Goal: Task Accomplishment & Management: Manage account settings

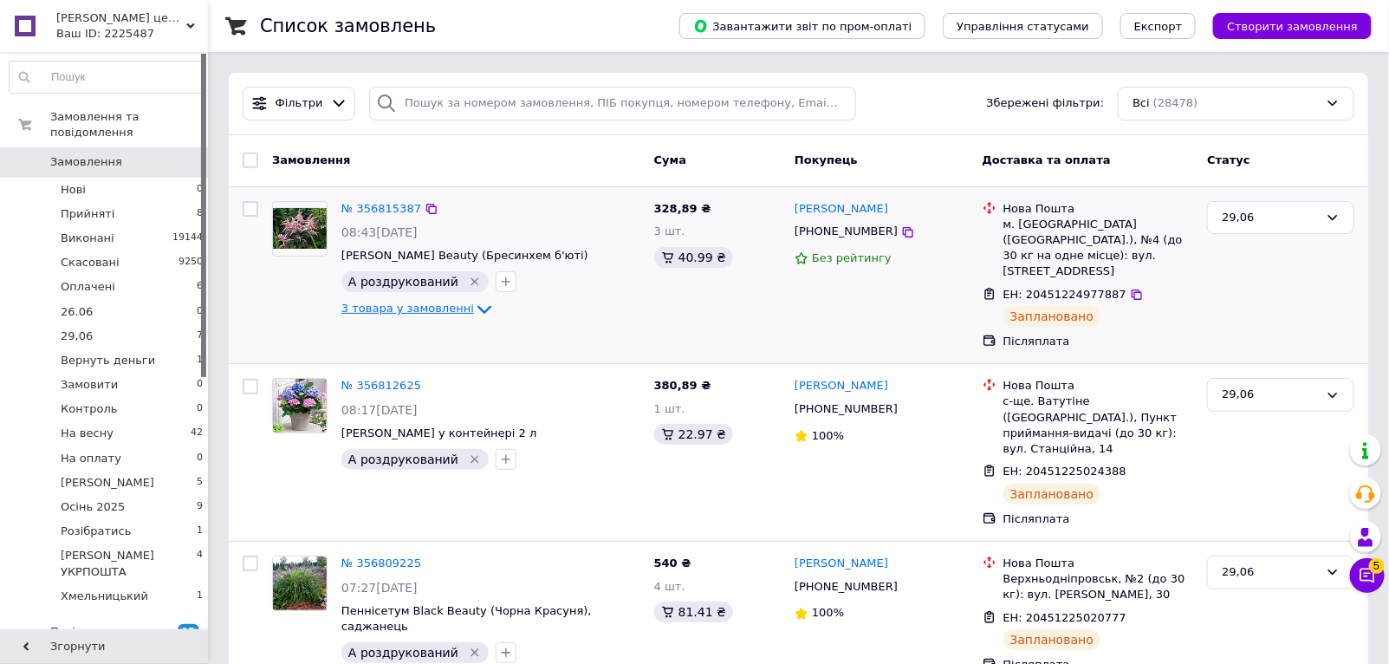
click at [477, 310] on icon at bounding box center [484, 310] width 14 height 9
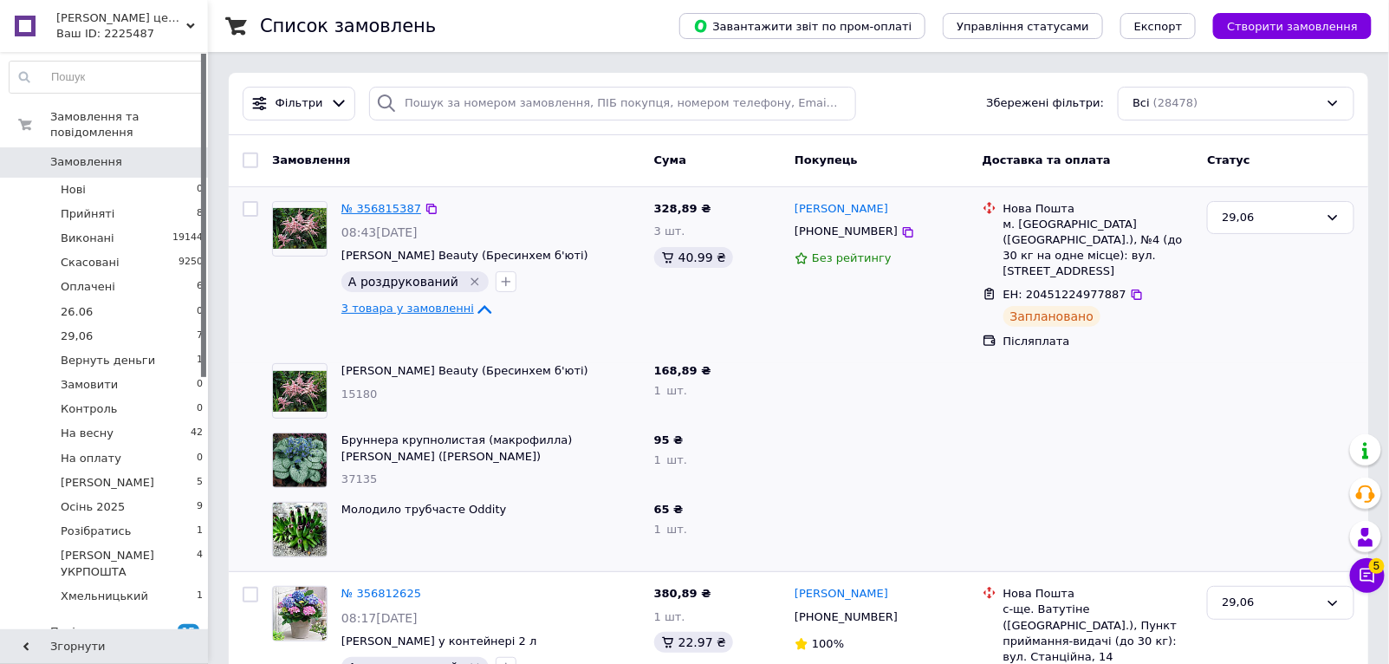
click at [354, 209] on link "№ 356815387" at bounding box center [381, 208] width 80 height 13
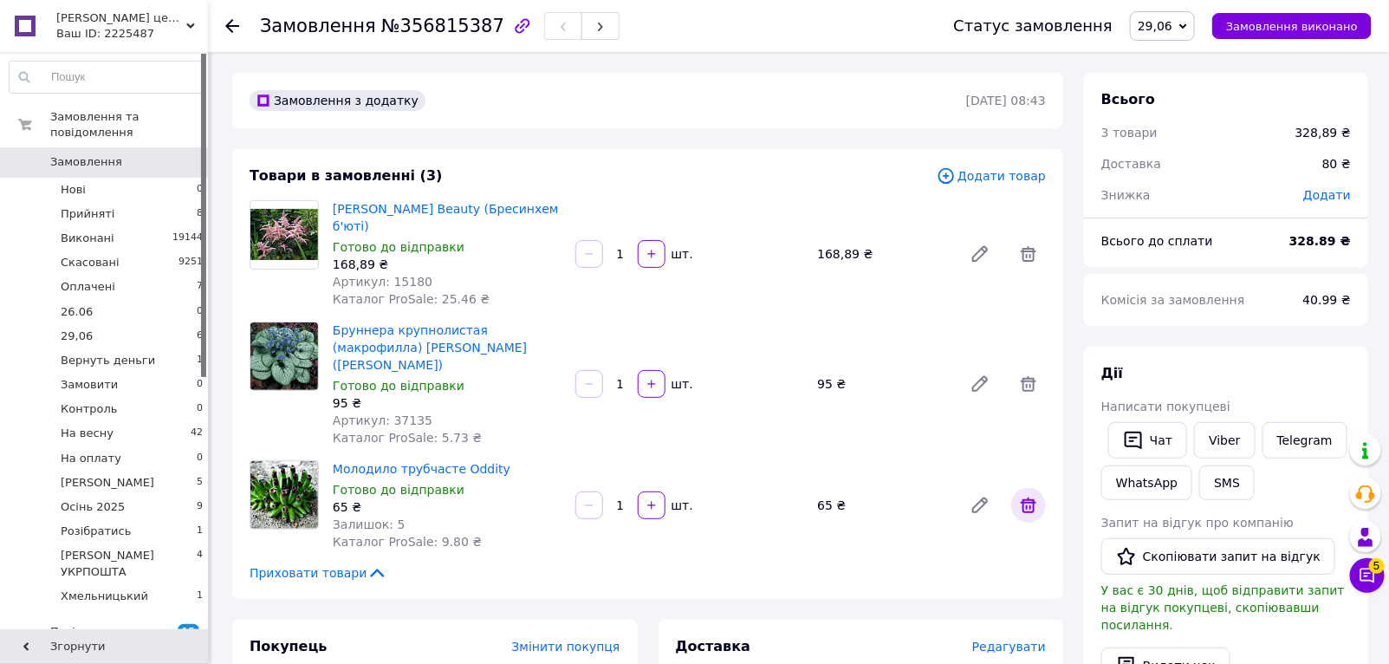
click at [1025, 495] on icon at bounding box center [1028, 505] width 21 height 21
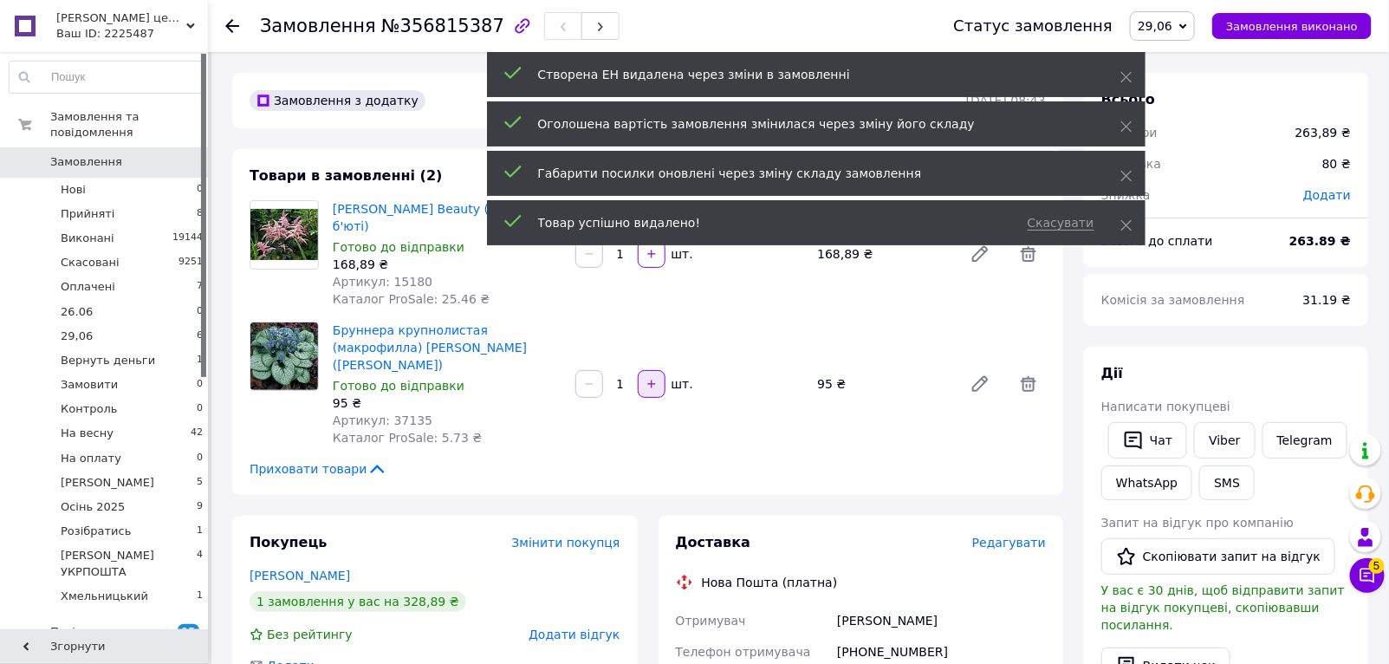
click at [654, 378] on icon "button" at bounding box center [652, 384] width 12 height 12
type input "2"
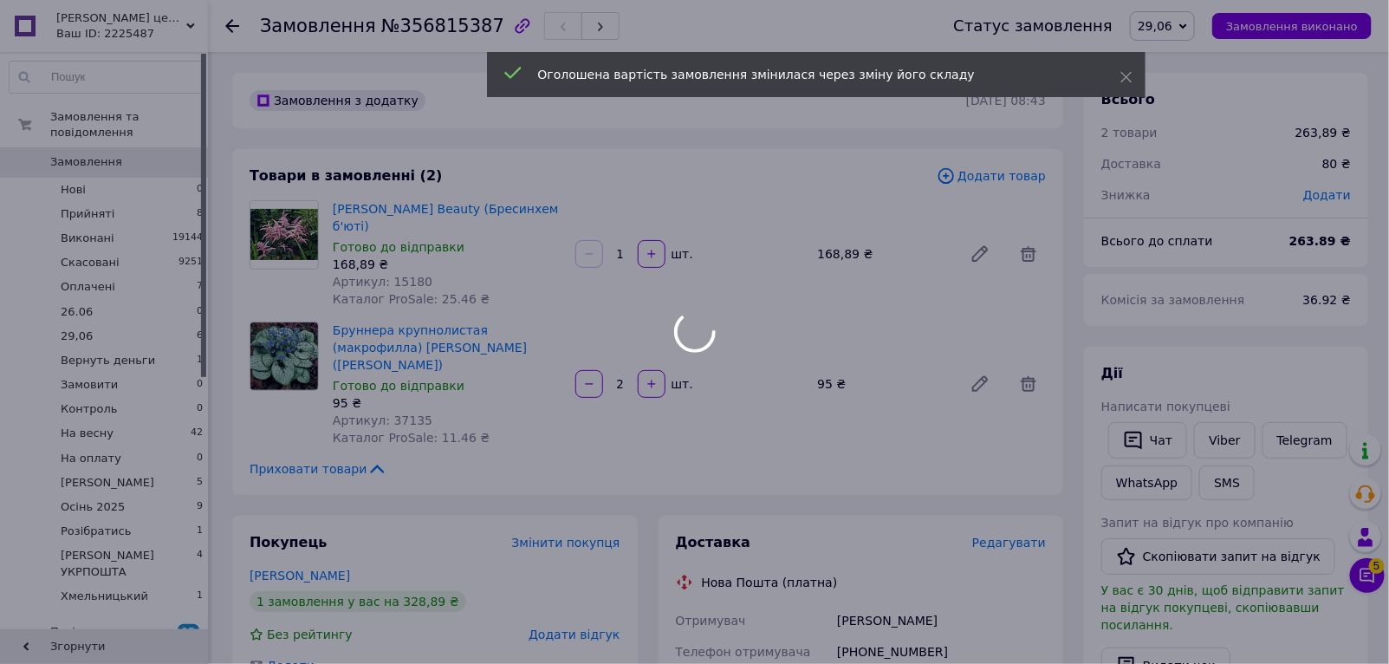
type input "2"
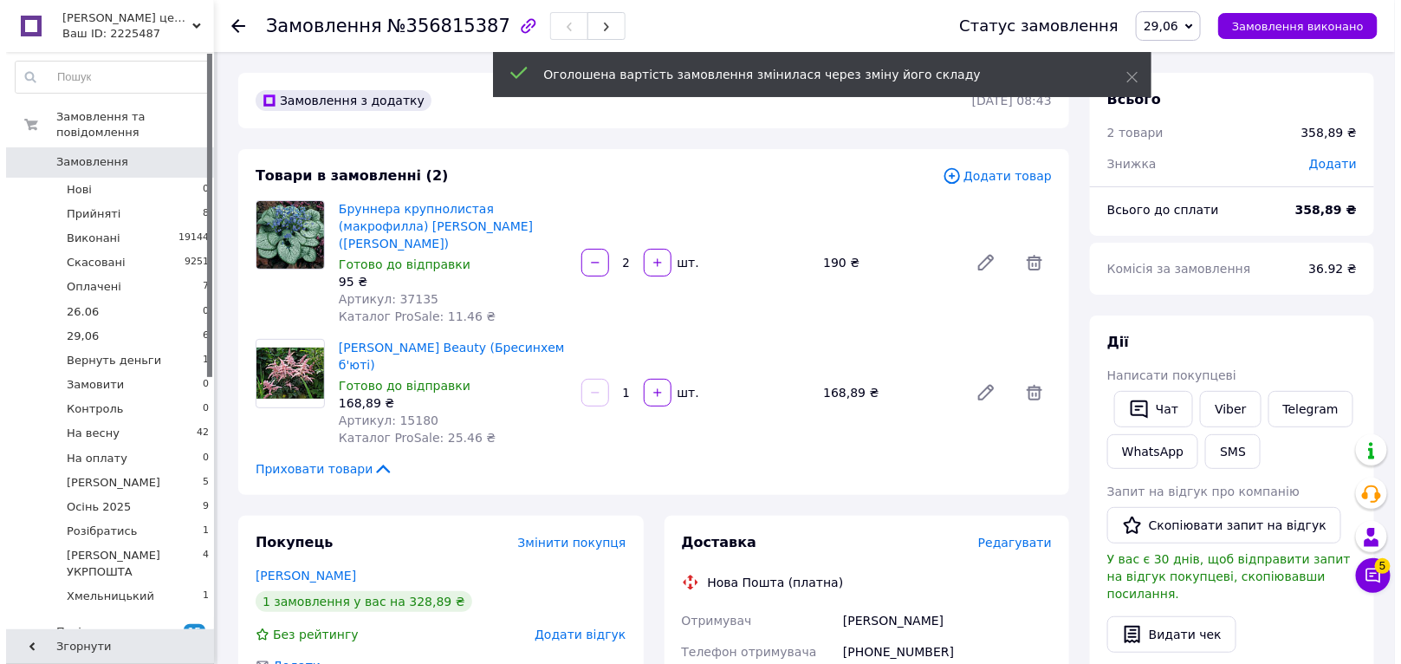
scroll to position [59, 0]
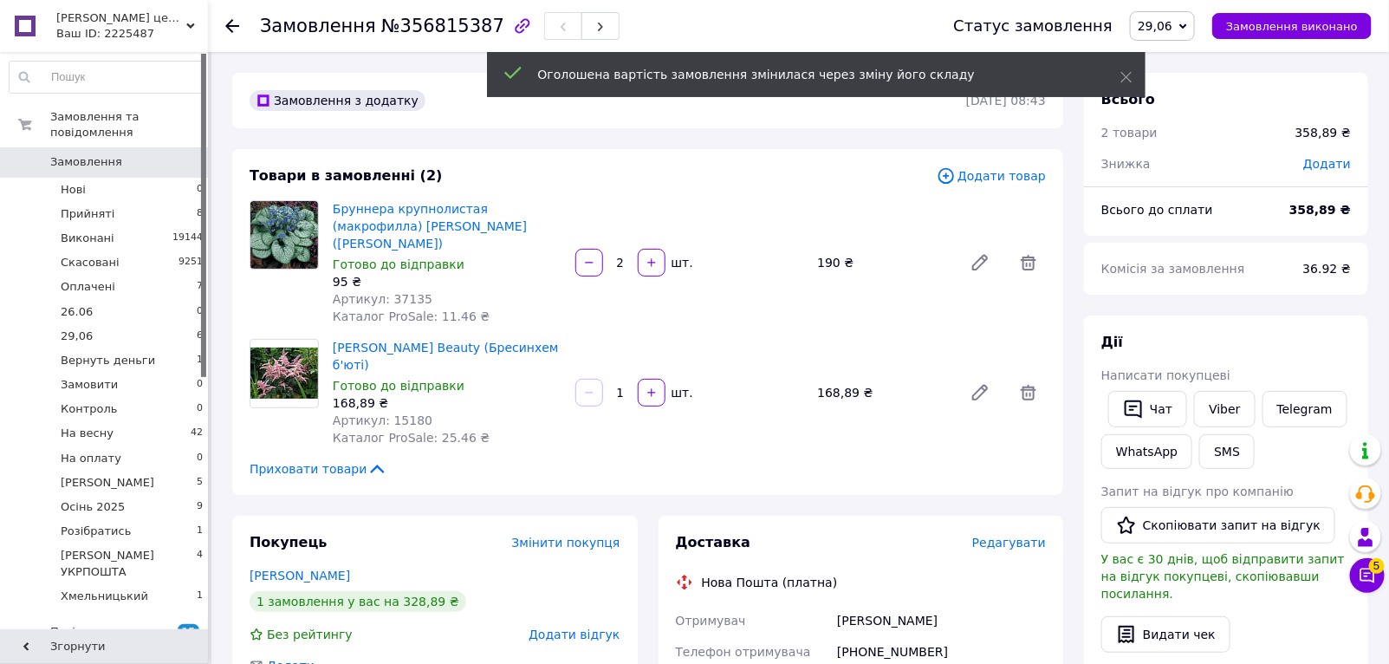
click at [1029, 536] on span "Редагувати" at bounding box center [1009, 543] width 74 height 14
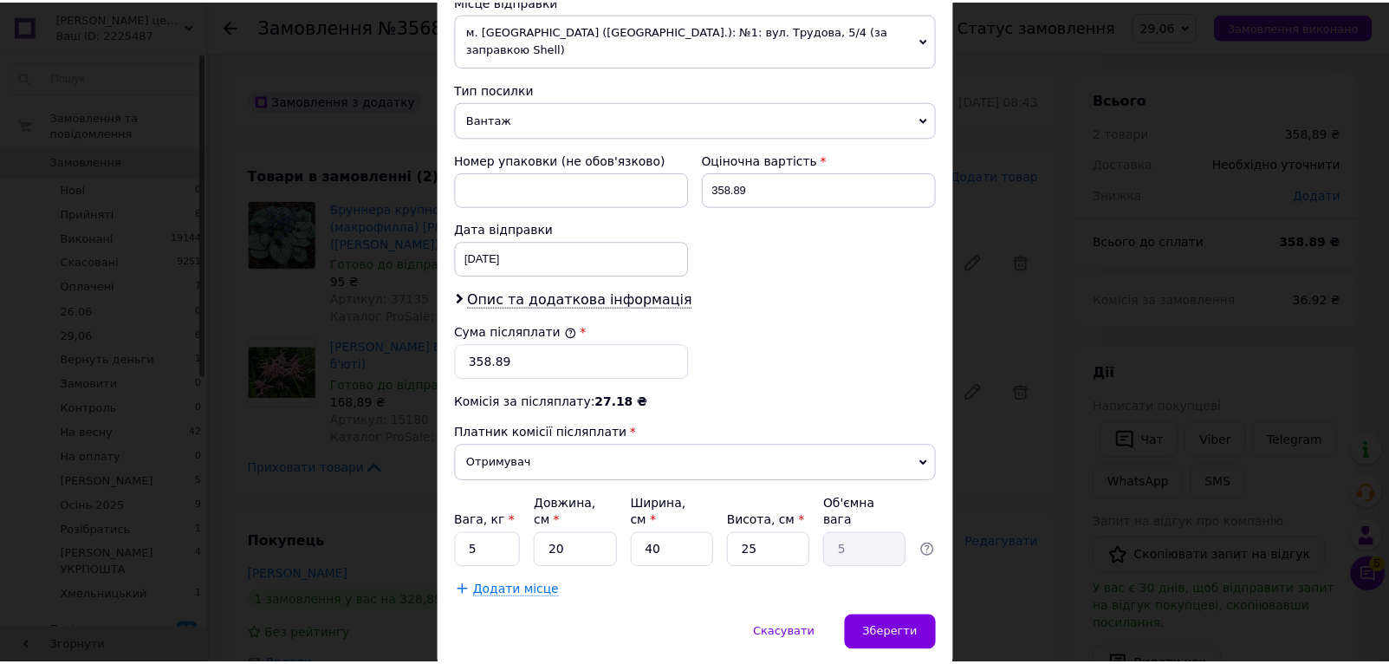
scroll to position [630, 0]
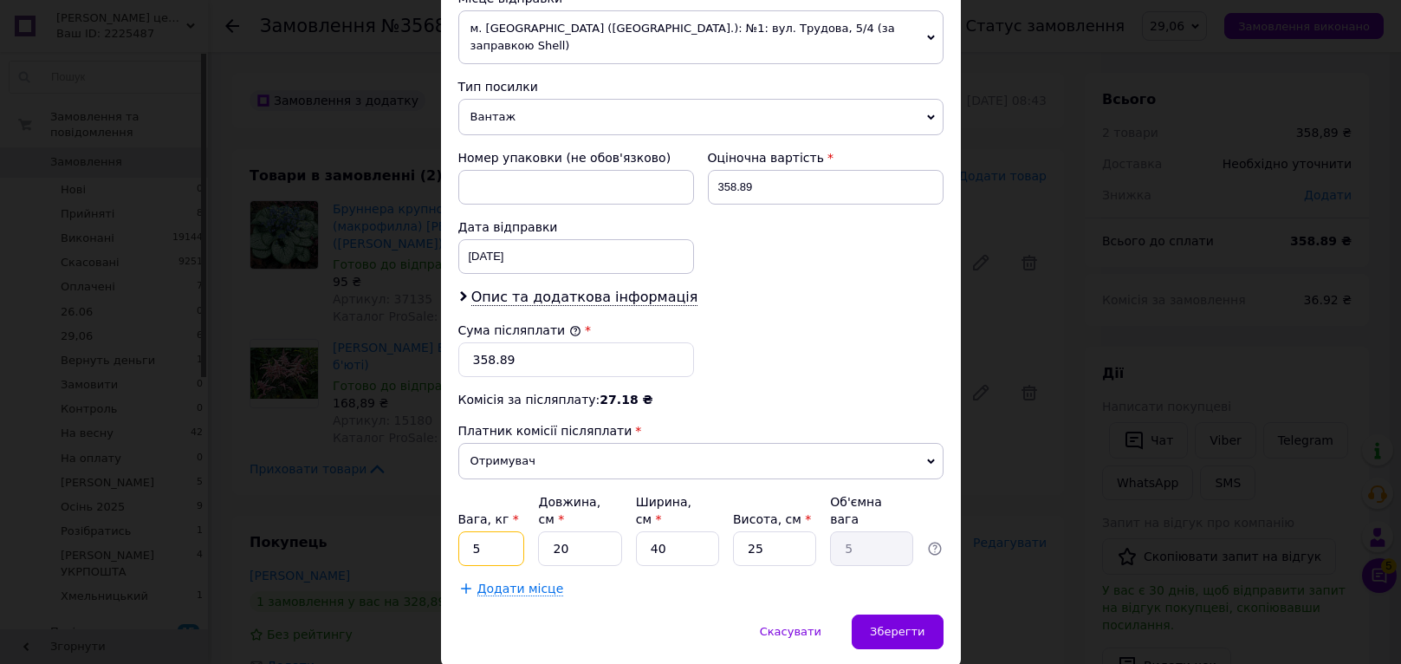
drag, startPoint x: 478, startPoint y: 512, endPoint x: 463, endPoint y: 505, distance: 17.1
click at [463, 531] on input "5" at bounding box center [491, 548] width 67 height 35
drag, startPoint x: 481, startPoint y: 512, endPoint x: 465, endPoint y: 510, distance: 15.7
click at [465, 531] on input "1" at bounding box center [491, 548] width 67 height 35
type input "2"
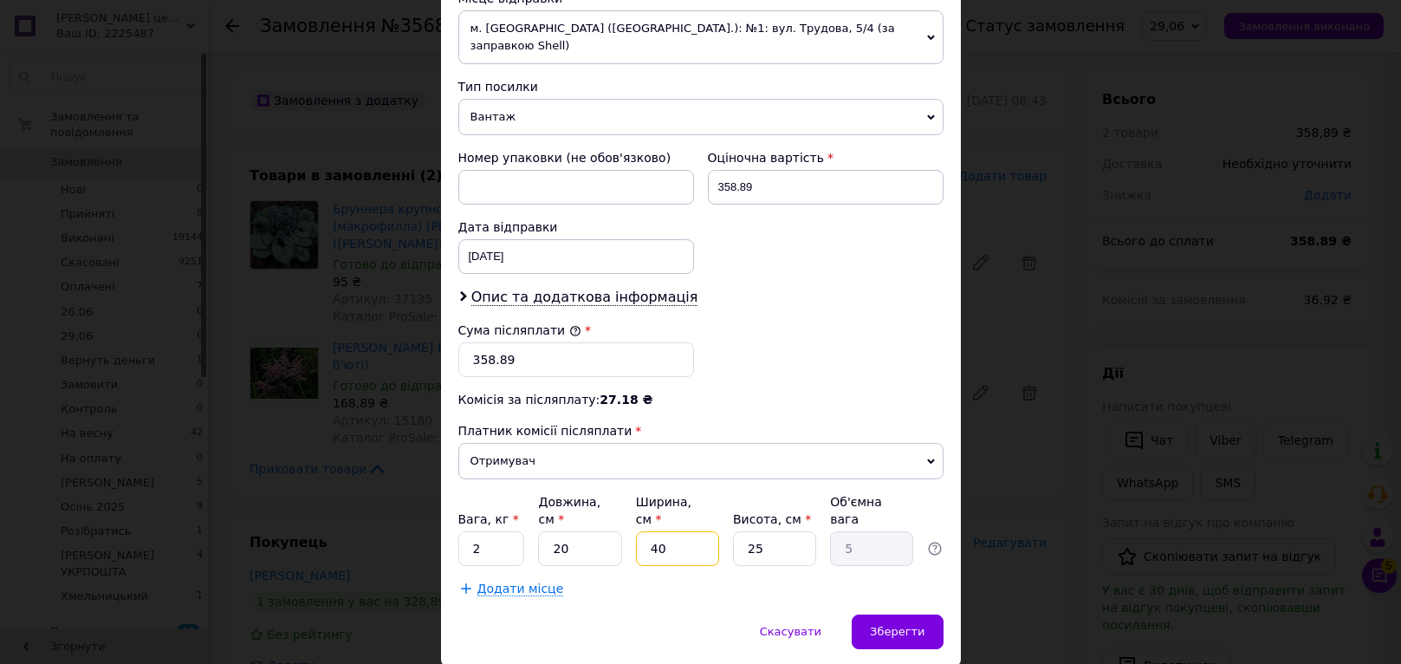
drag, startPoint x: 653, startPoint y: 510, endPoint x: 643, endPoint y: 506, distance: 10.1
click at [643, 531] on input "40" at bounding box center [677, 548] width 83 height 35
type input "1"
type input "0.13"
type input "16"
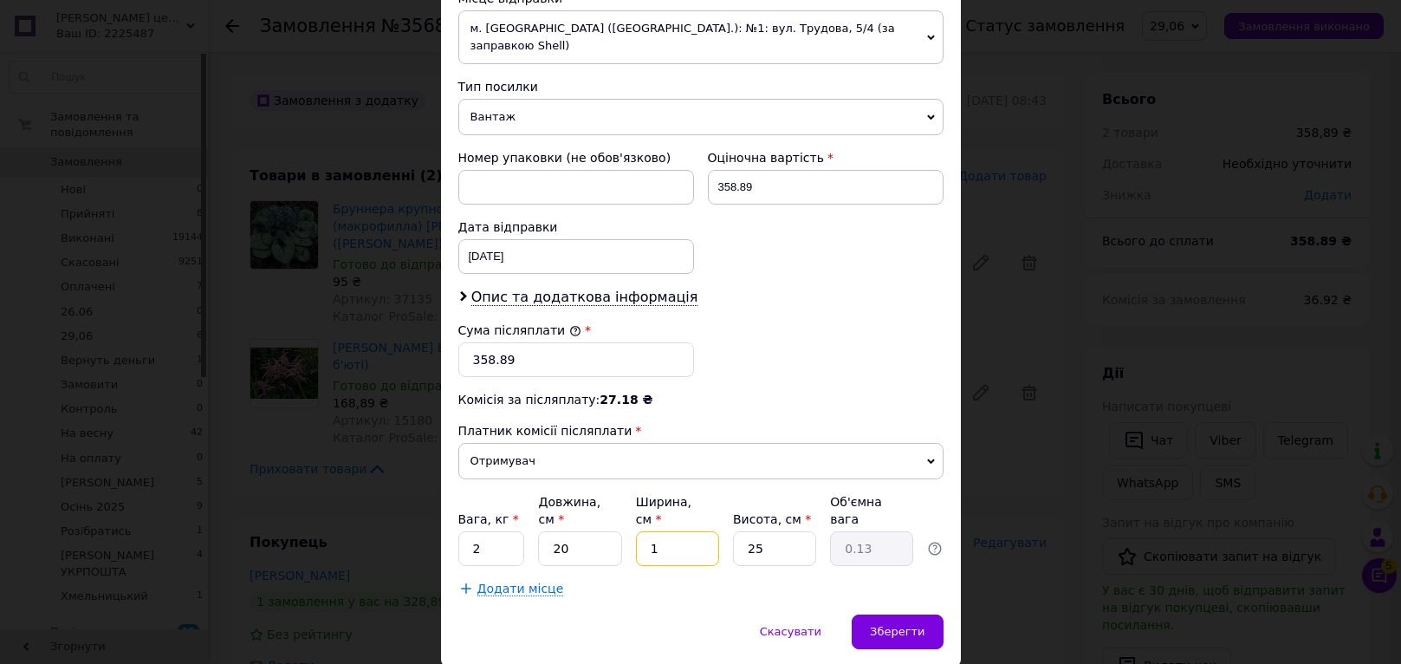
type input "2"
type input "16"
click at [919, 625] on span "Зберегти" at bounding box center [897, 631] width 55 height 13
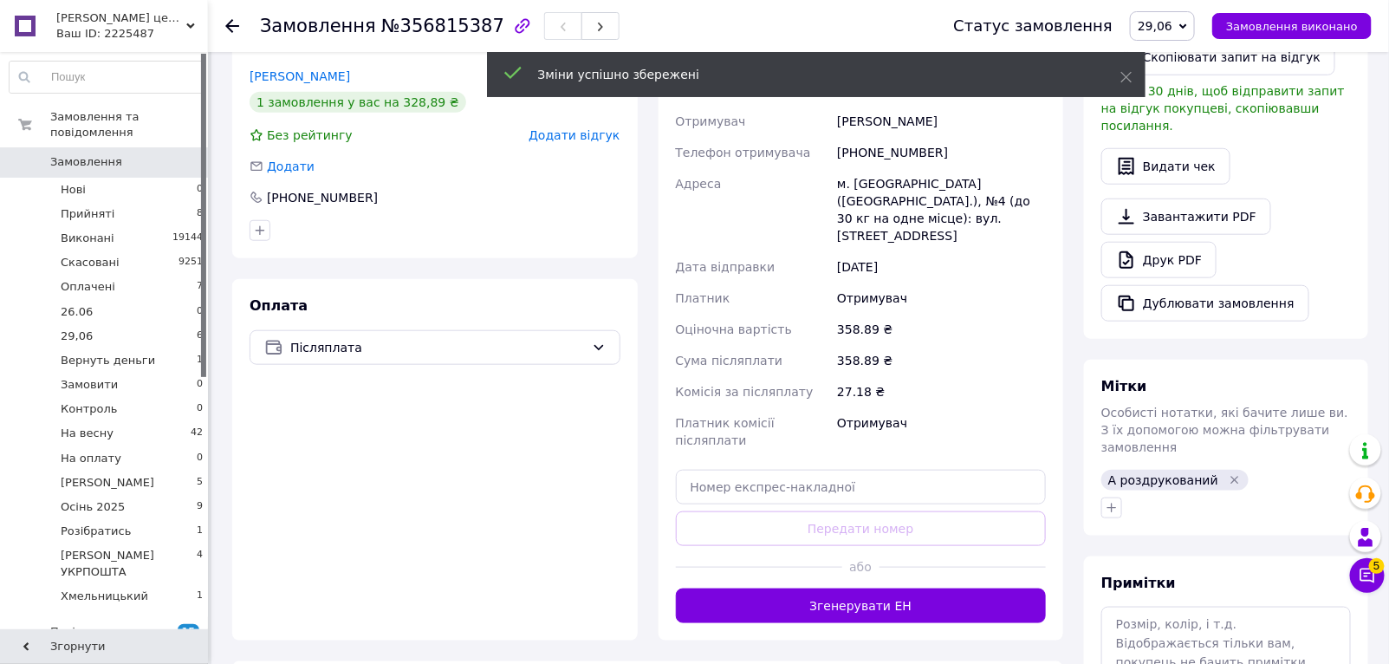
scroll to position [551, 0]
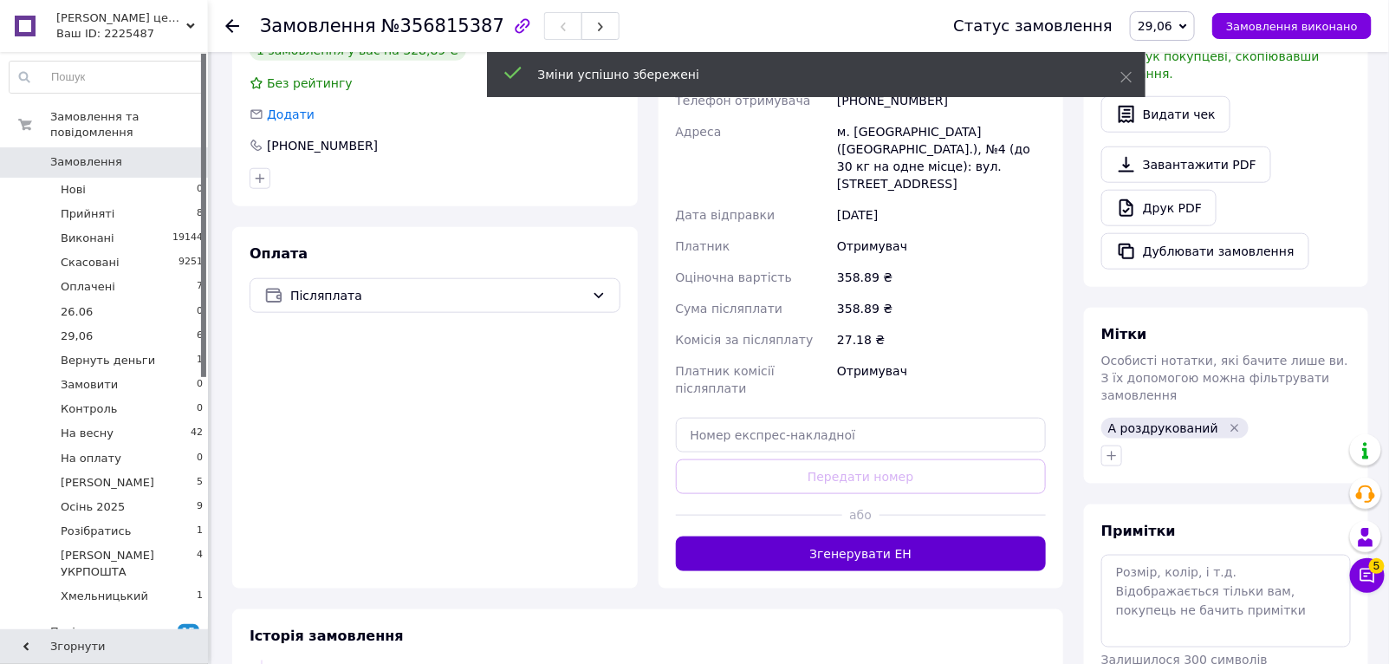
click at [886, 536] on button "Згенерувати ЕН" at bounding box center [861, 553] width 371 height 35
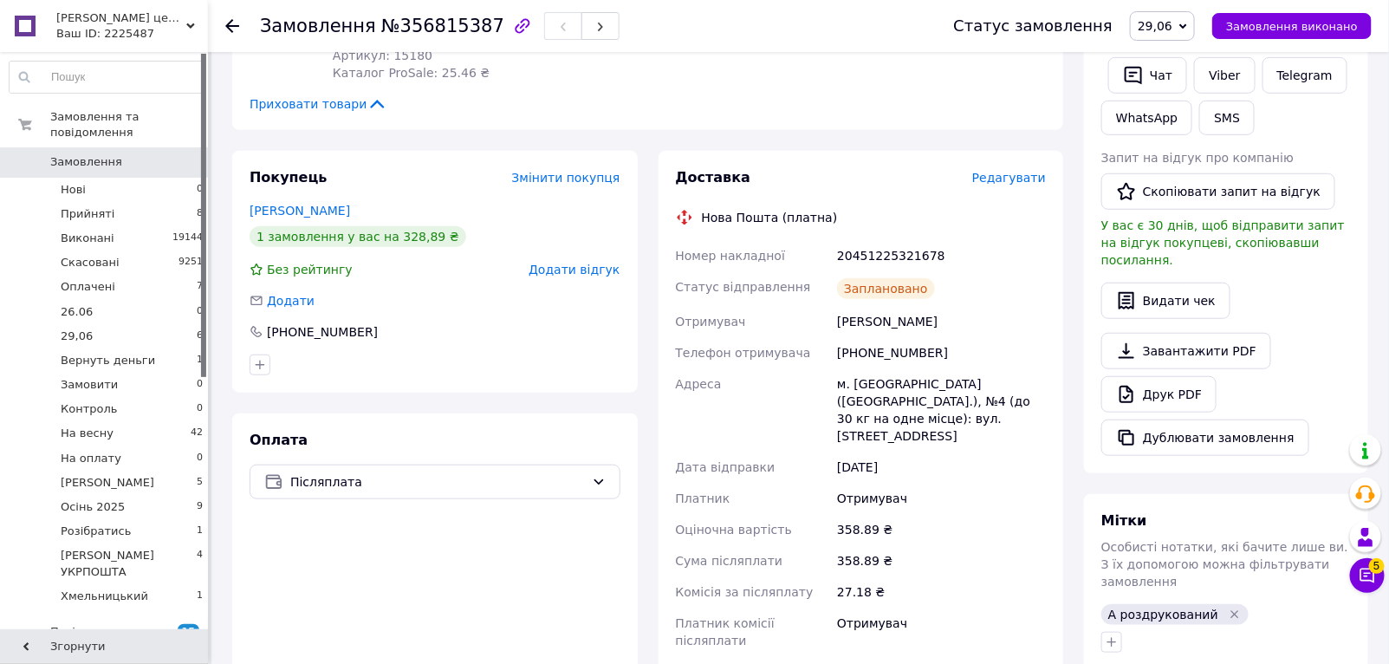
scroll to position [393, 0]
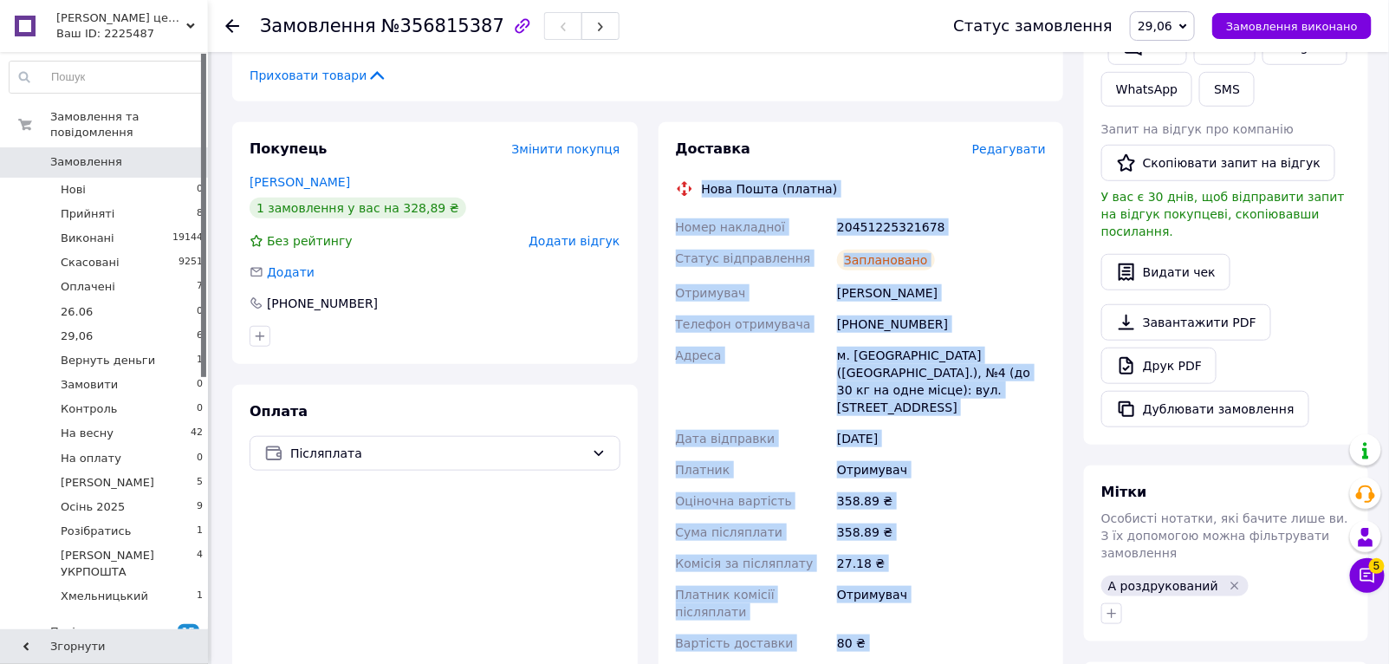
drag, startPoint x: 702, startPoint y: 172, endPoint x: 916, endPoint y: 609, distance: 487.2
click at [916, 609] on div "Доставка Редагувати Нова Пошта (платна) Номер накладної 20451225321678 Статус в…" at bounding box center [861, 424] width 371 height 568
copy div "Нова Пошта (платна) Номер накладної 20451225321678 Статус відправлення Запланов…"
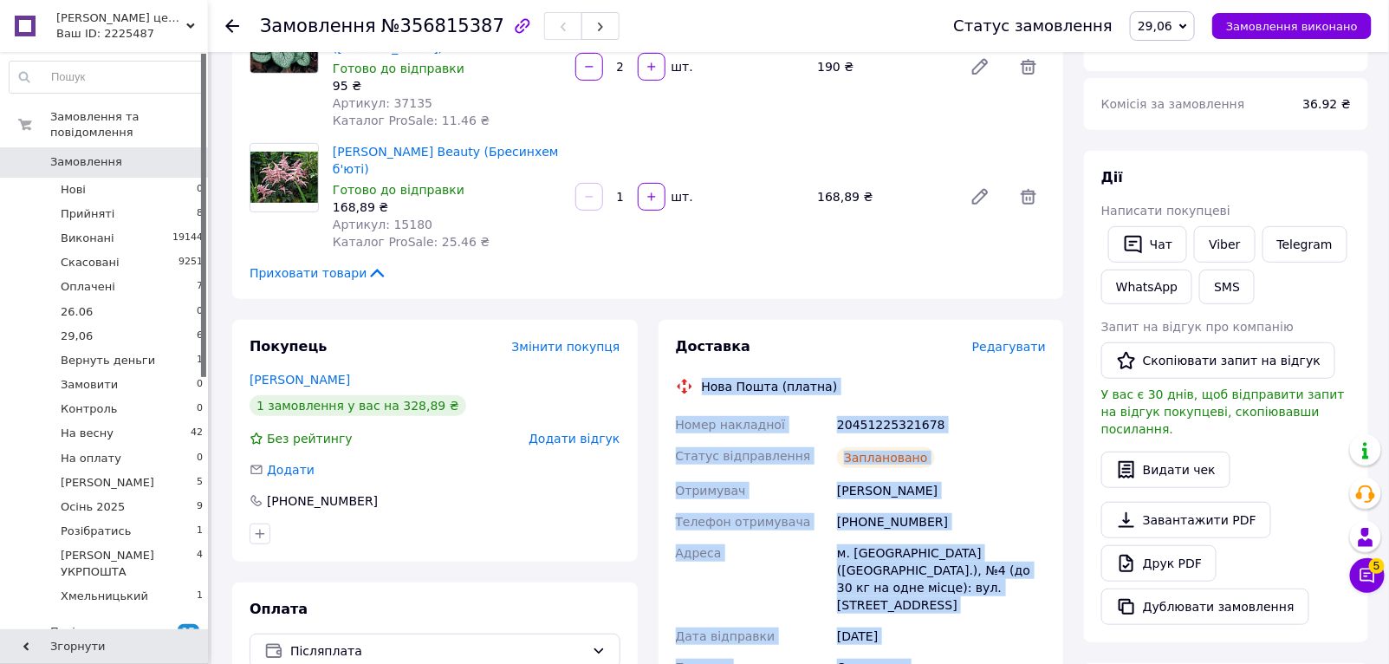
scroll to position [157, 0]
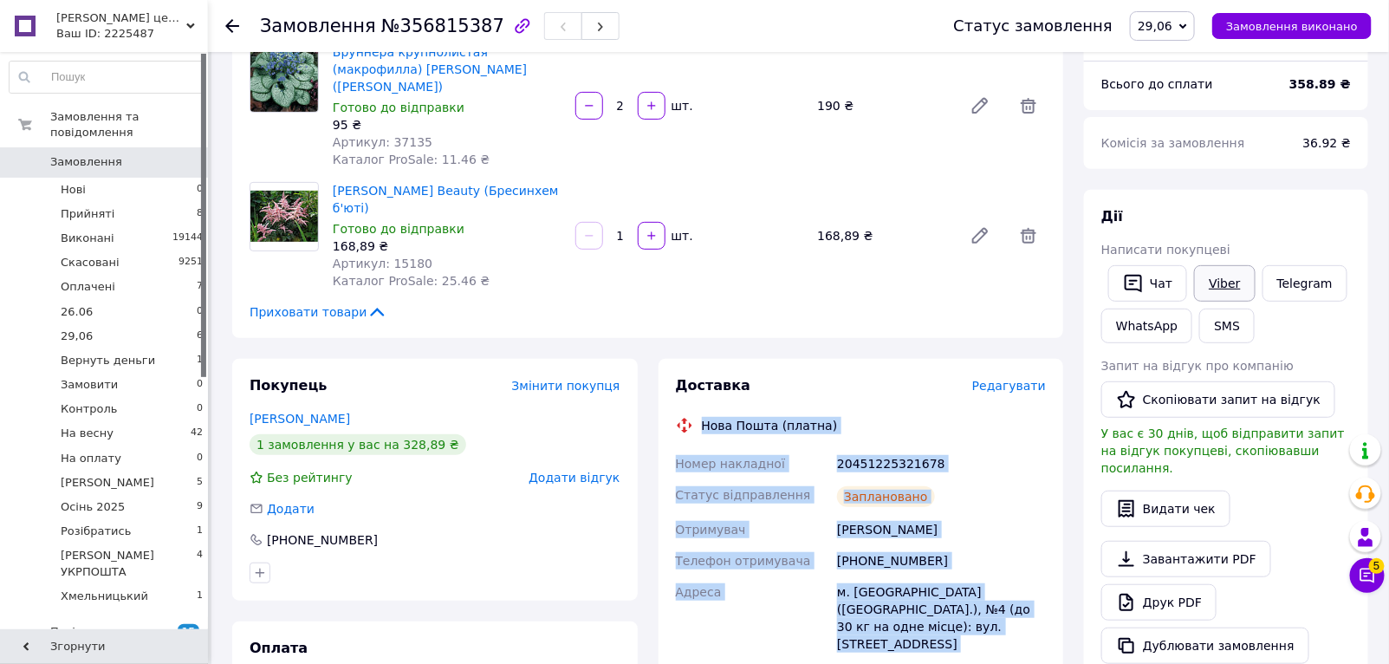
click at [1224, 276] on link "Viber" at bounding box center [1224, 283] width 61 height 36
click at [1165, 584] on link "Друк PDF" at bounding box center [1158, 602] width 115 height 36
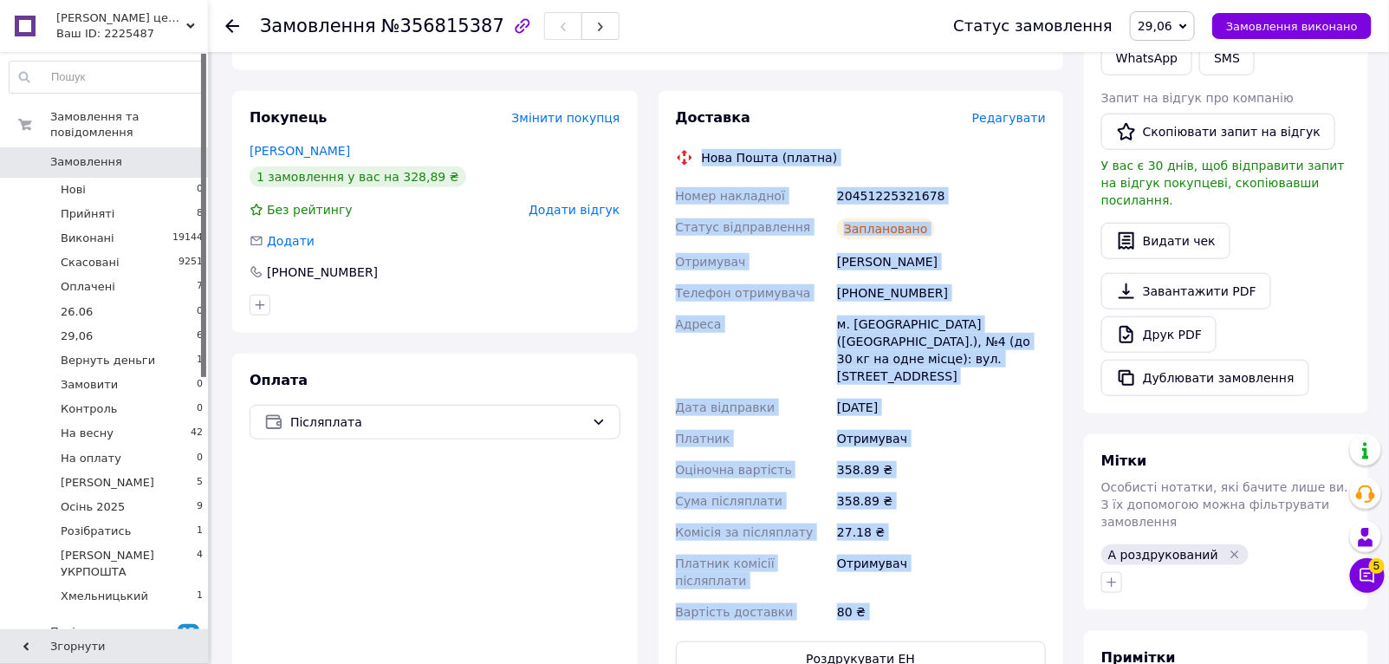
scroll to position [393, 0]
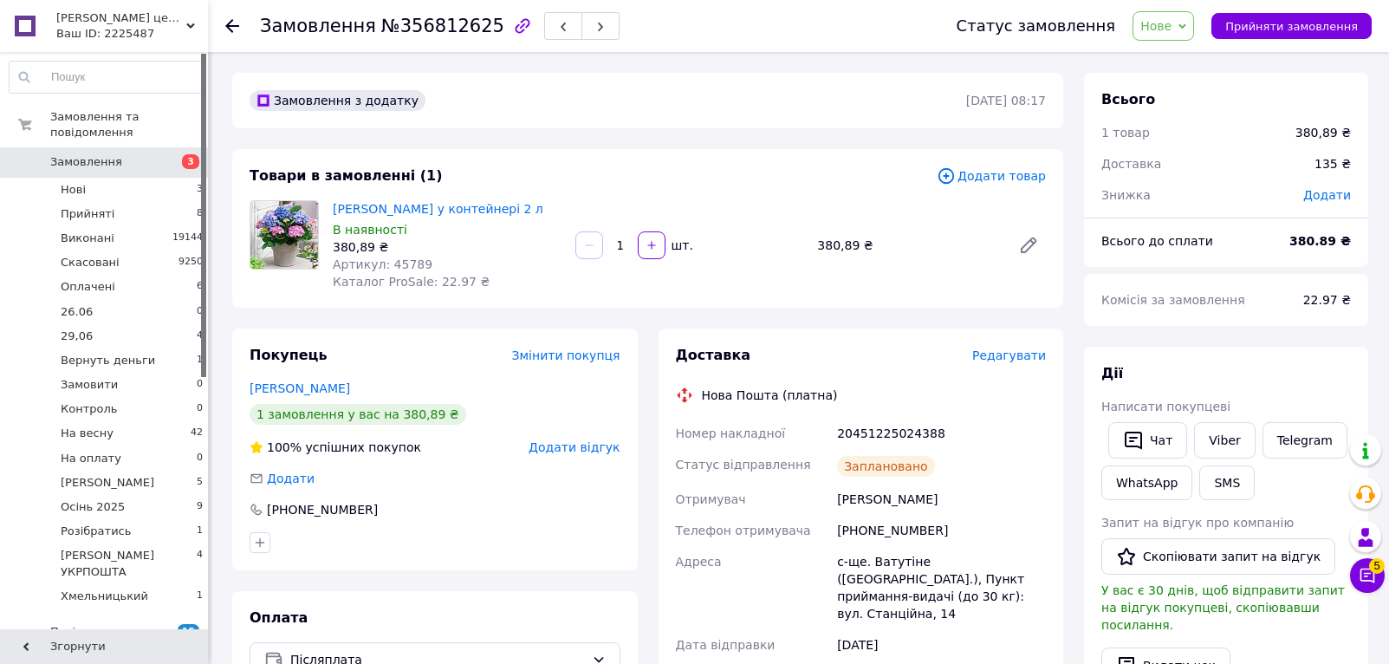
scroll to position [157, 0]
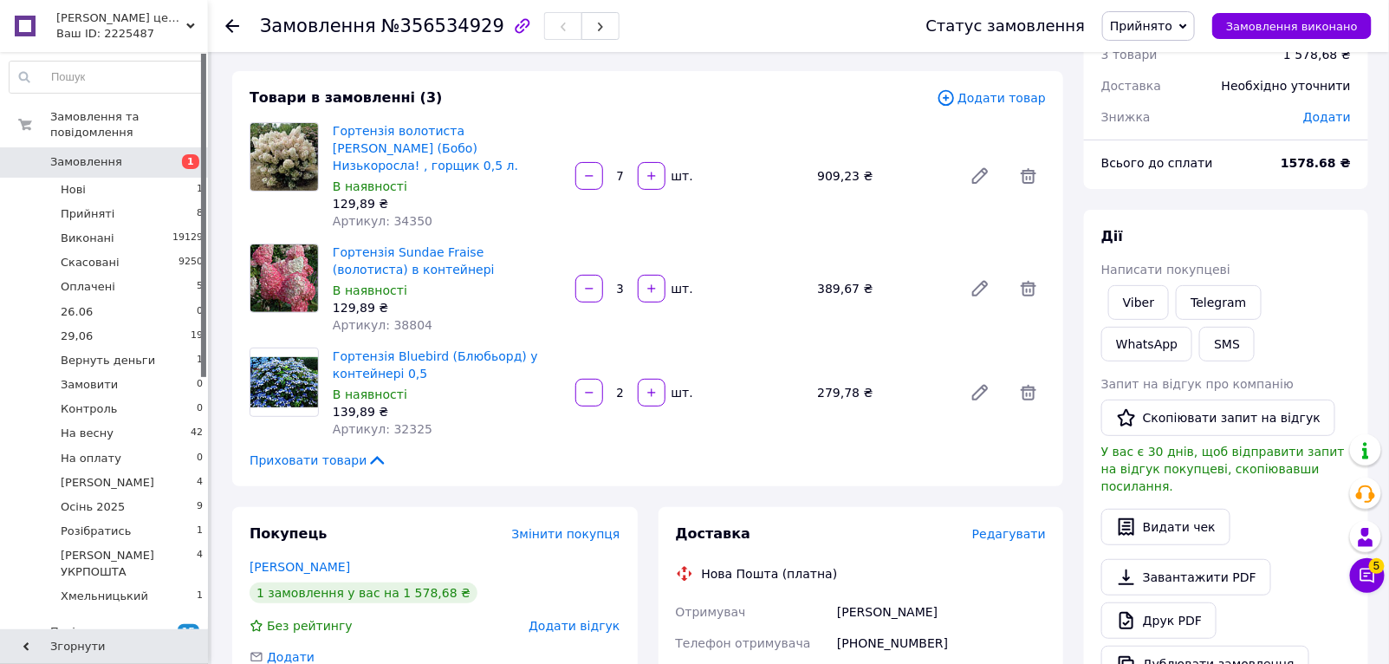
scroll to position [78, 0]
click at [85, 154] on span "Замовлення" at bounding box center [86, 162] width 72 height 16
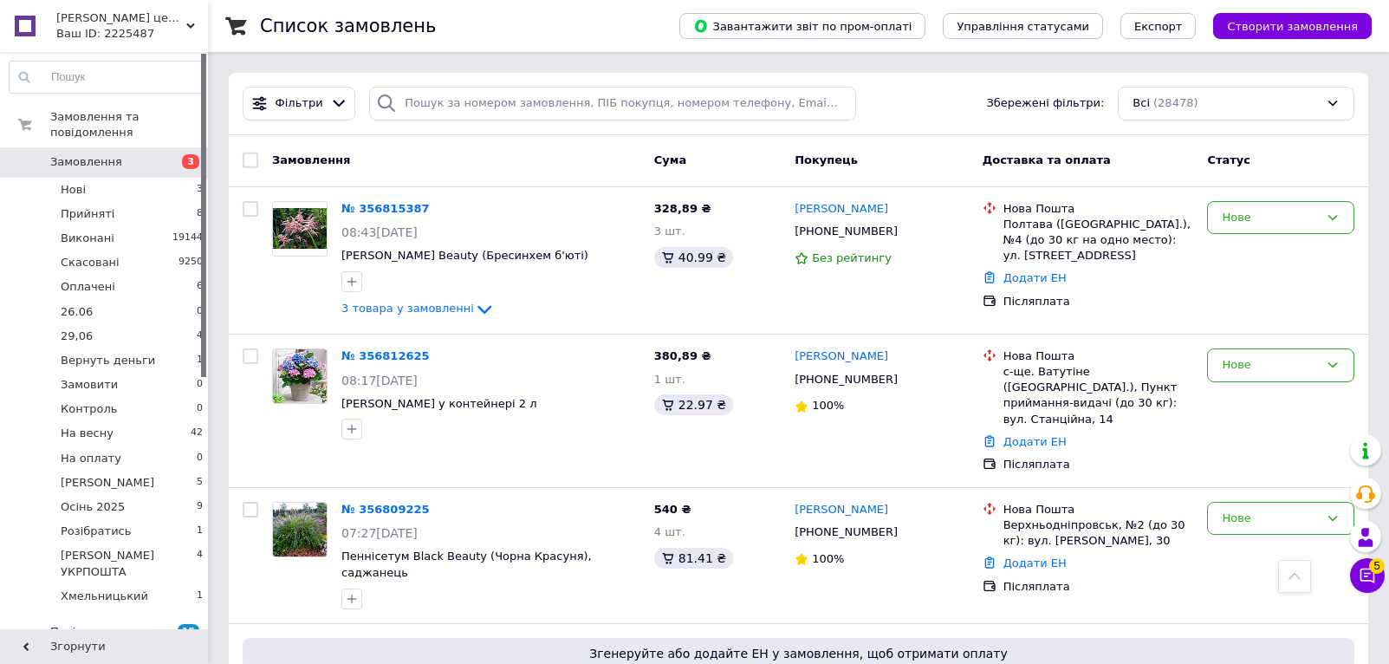
scroll to position [691, 0]
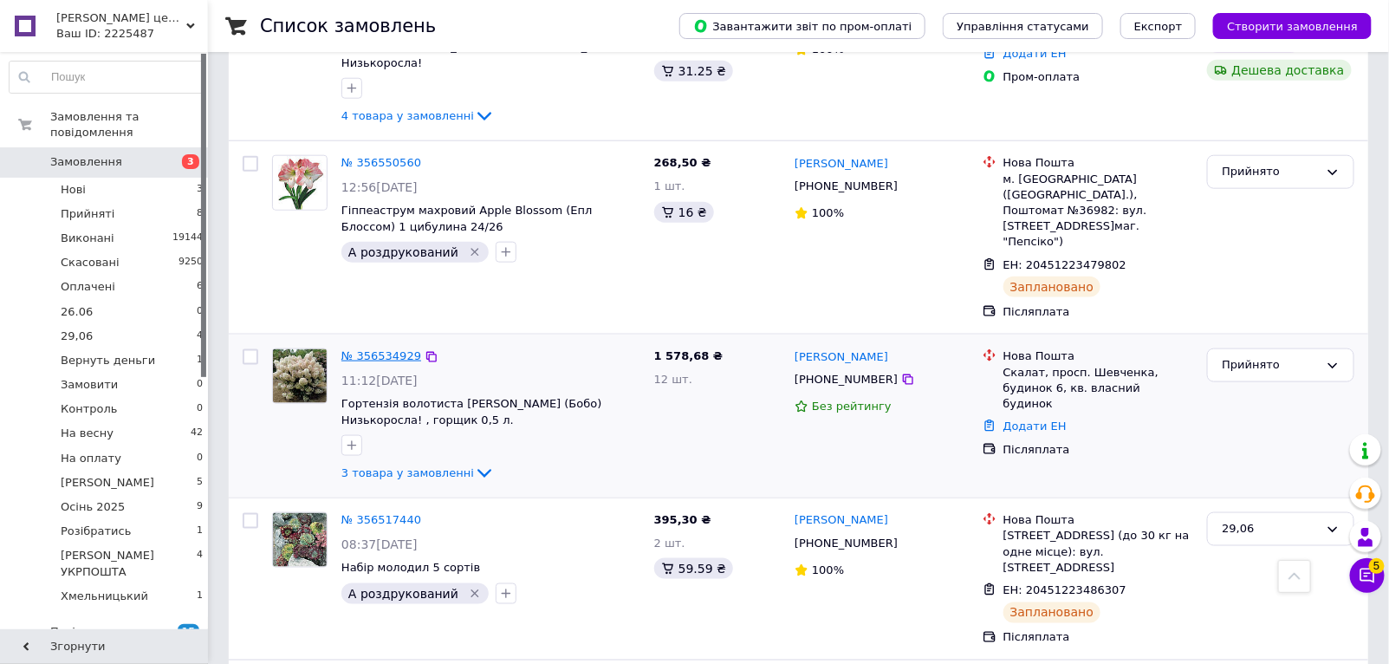
click at [373, 349] on link "№ 356534929" at bounding box center [381, 355] width 80 height 13
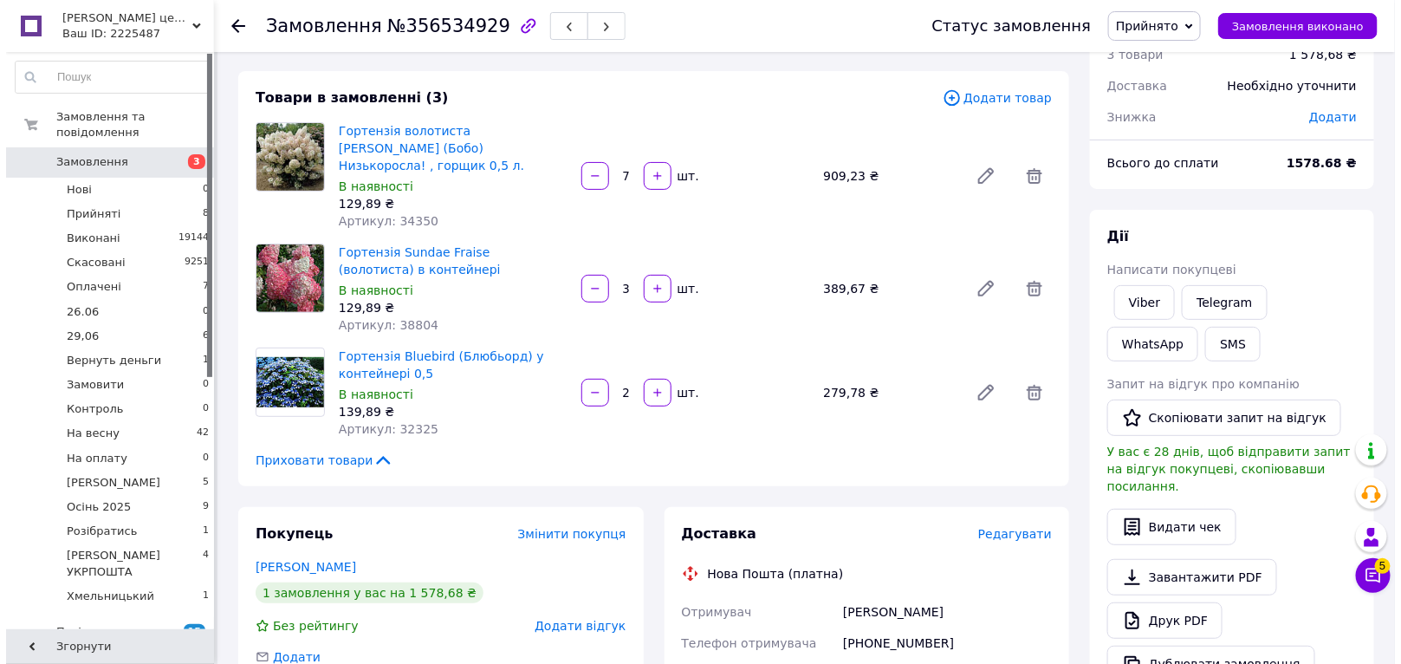
scroll to position [393, 0]
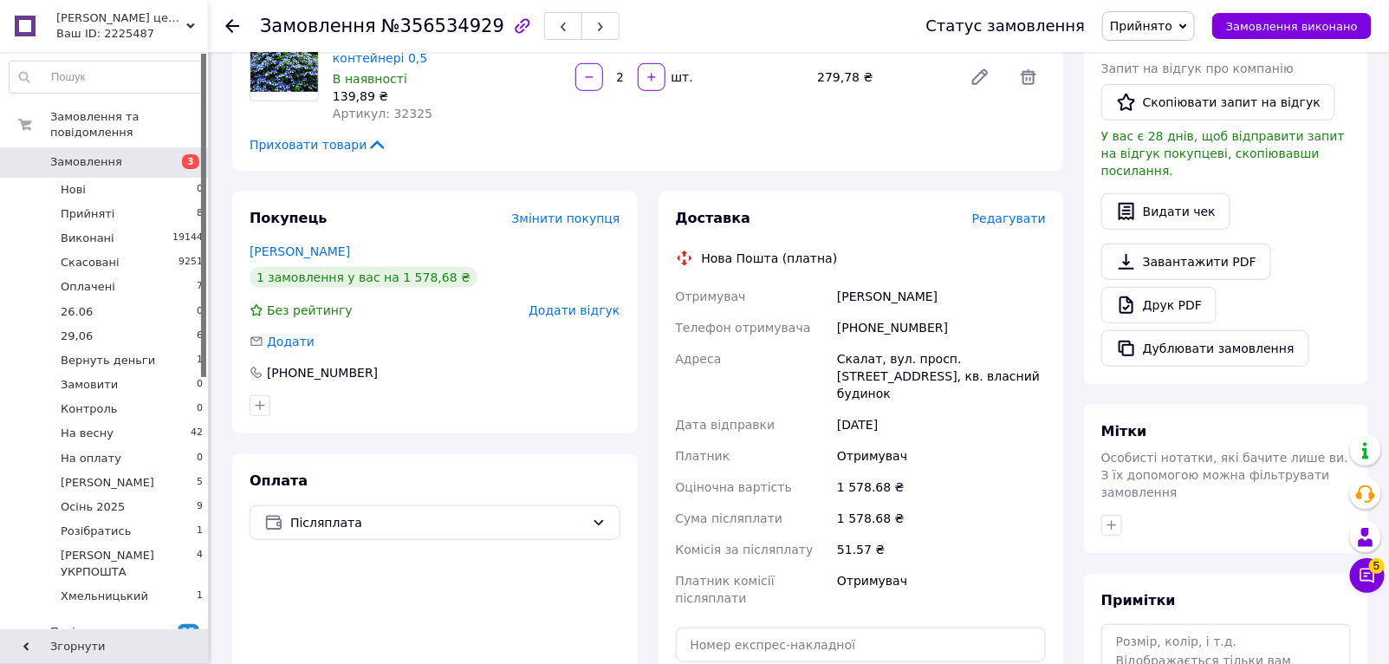
click at [1021, 211] on span "Редагувати" at bounding box center [1009, 218] width 74 height 14
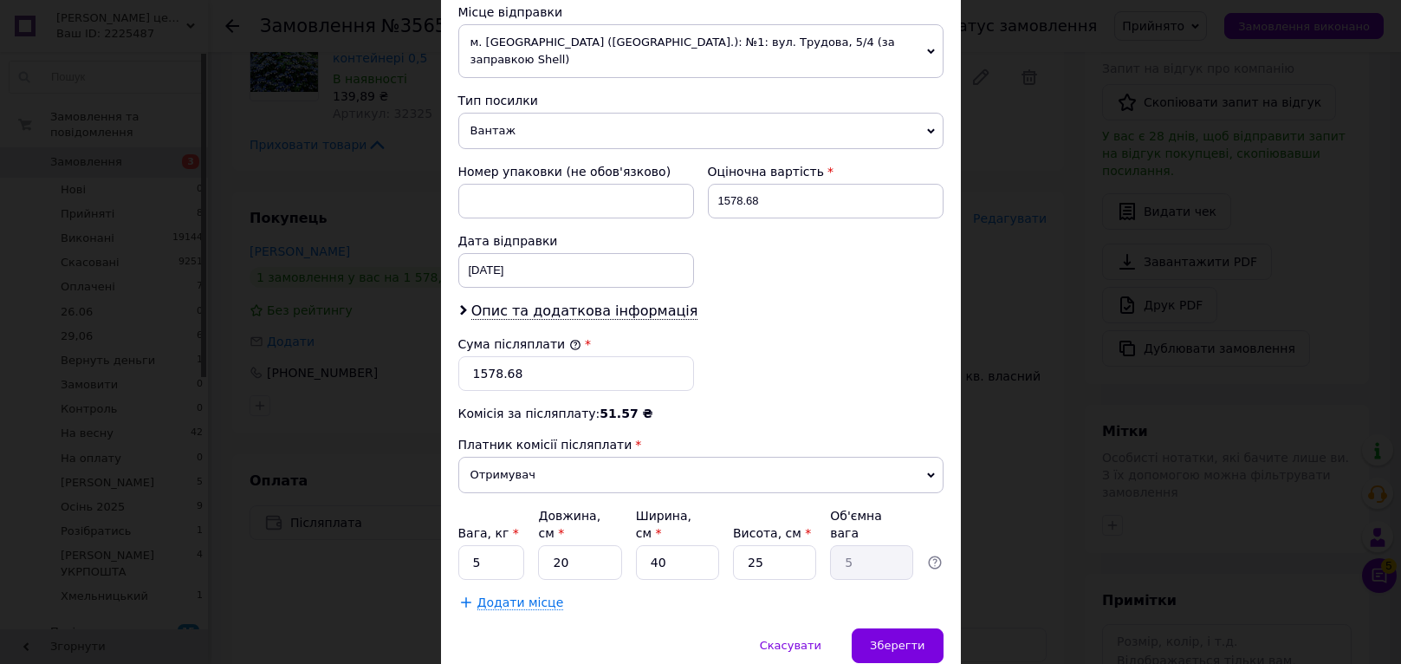
scroll to position [709, 0]
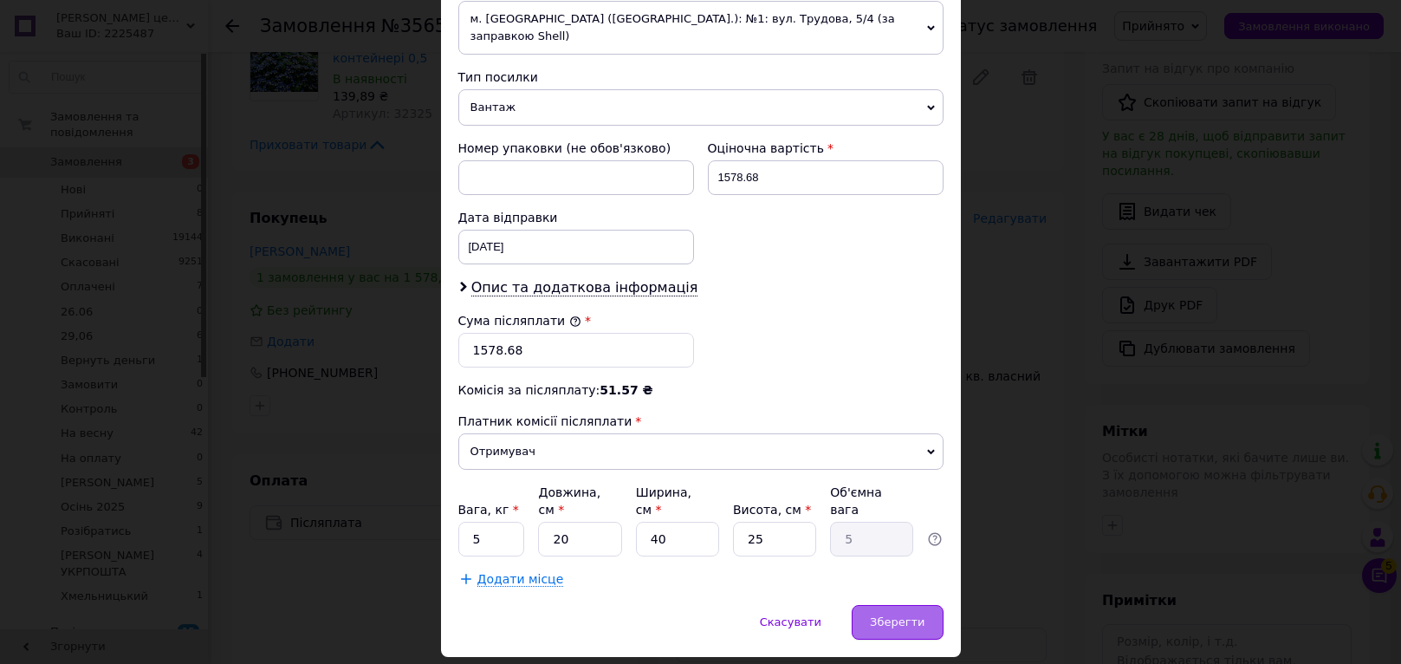
click at [899, 615] on span "Зберегти" at bounding box center [897, 621] width 55 height 13
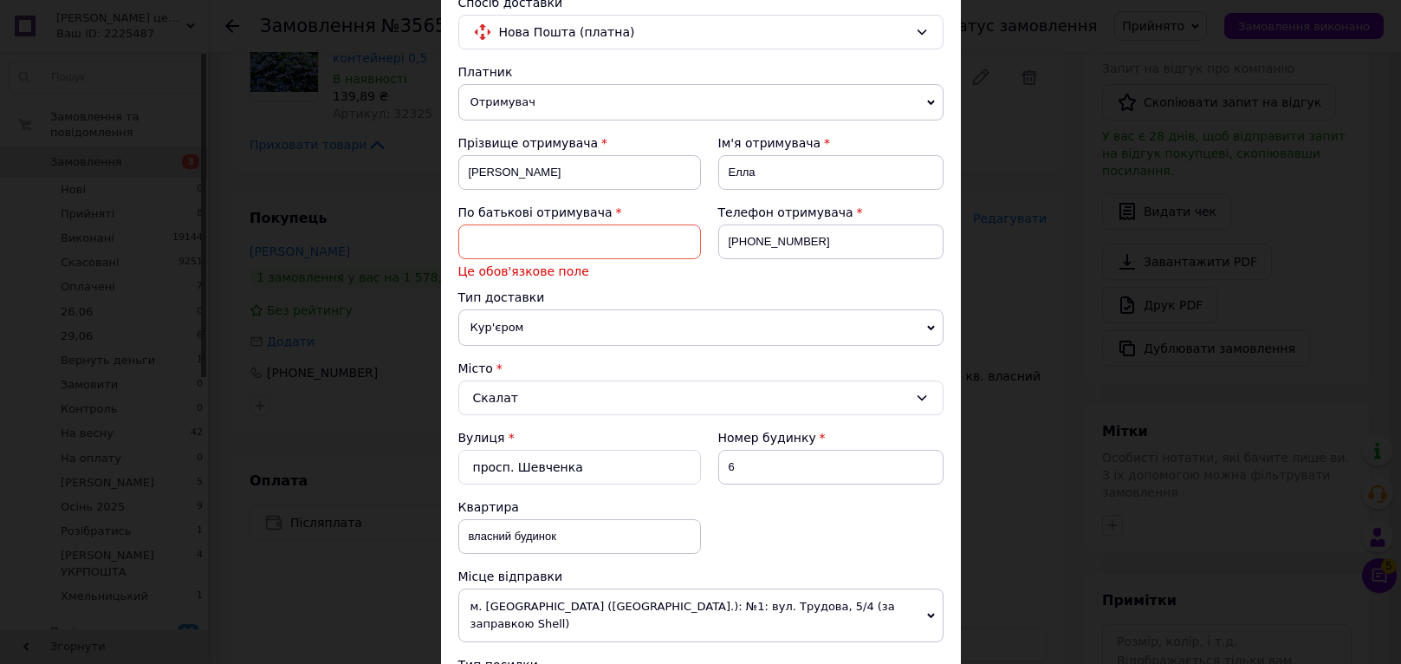
scroll to position [29, 0]
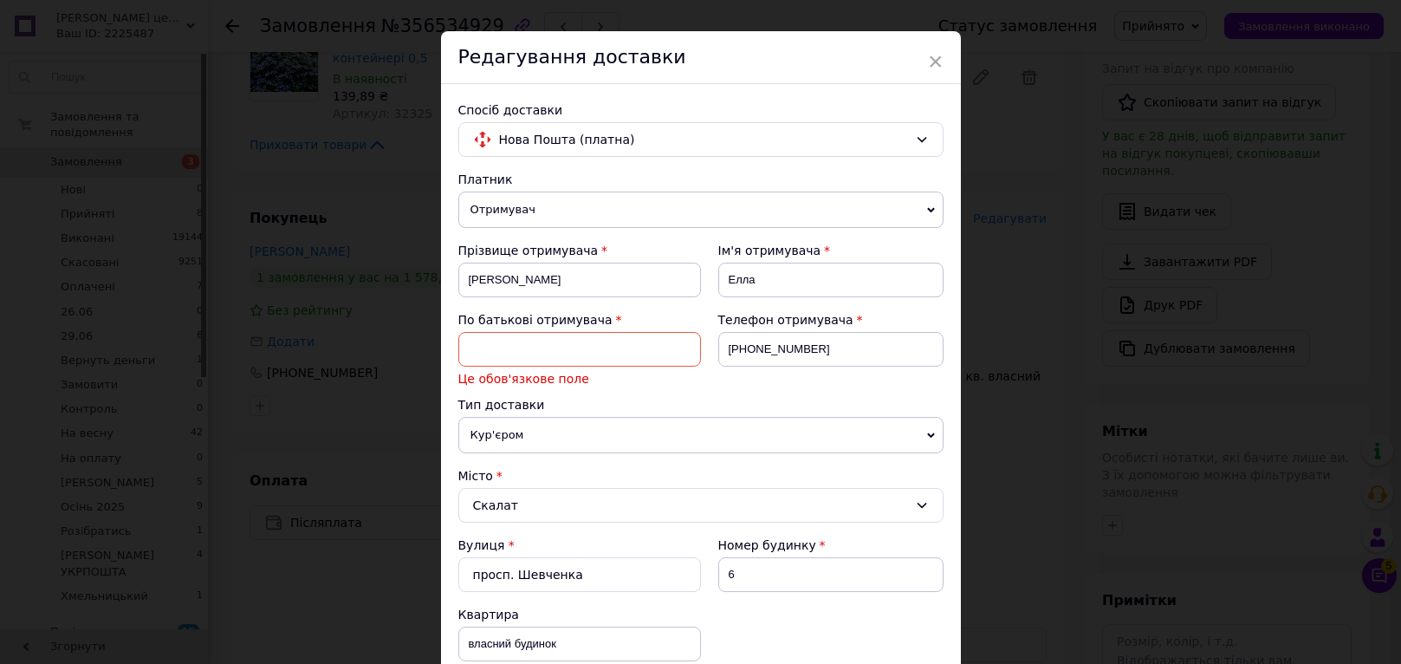
click at [501, 347] on input at bounding box center [579, 349] width 243 height 35
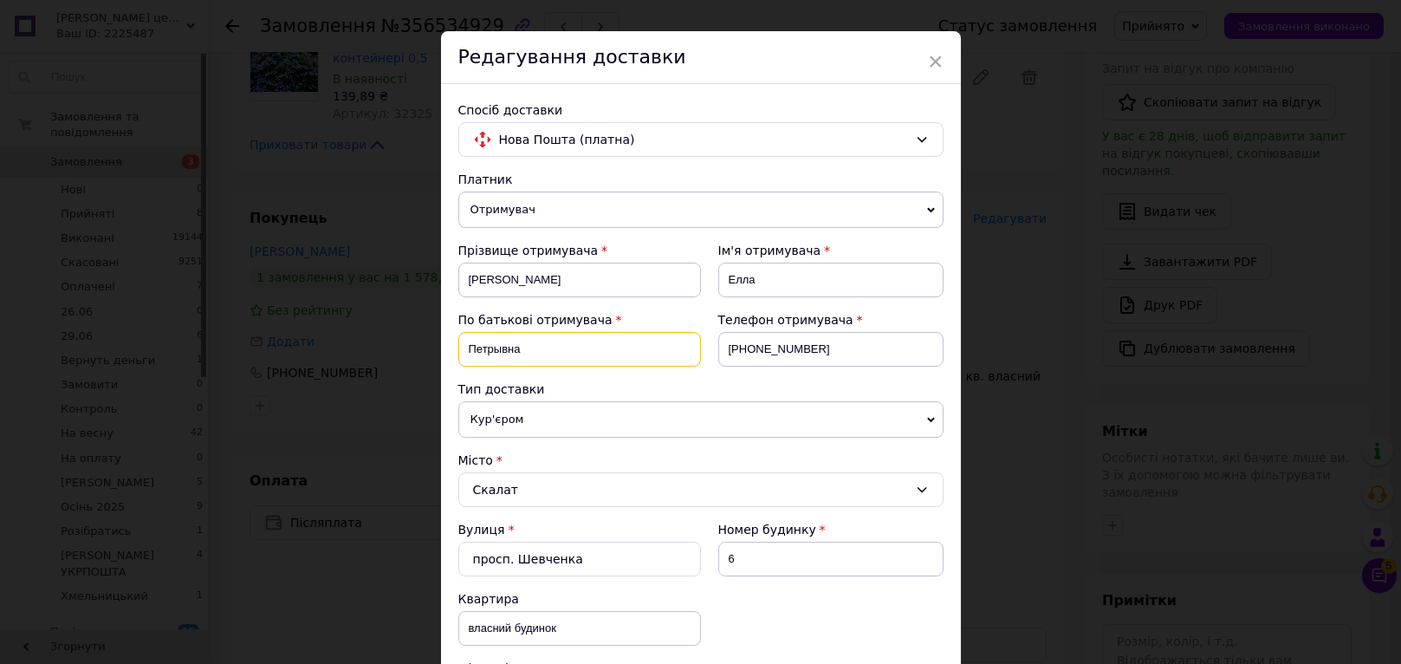
click at [497, 351] on input "Петрывна" at bounding box center [579, 349] width 243 height 35
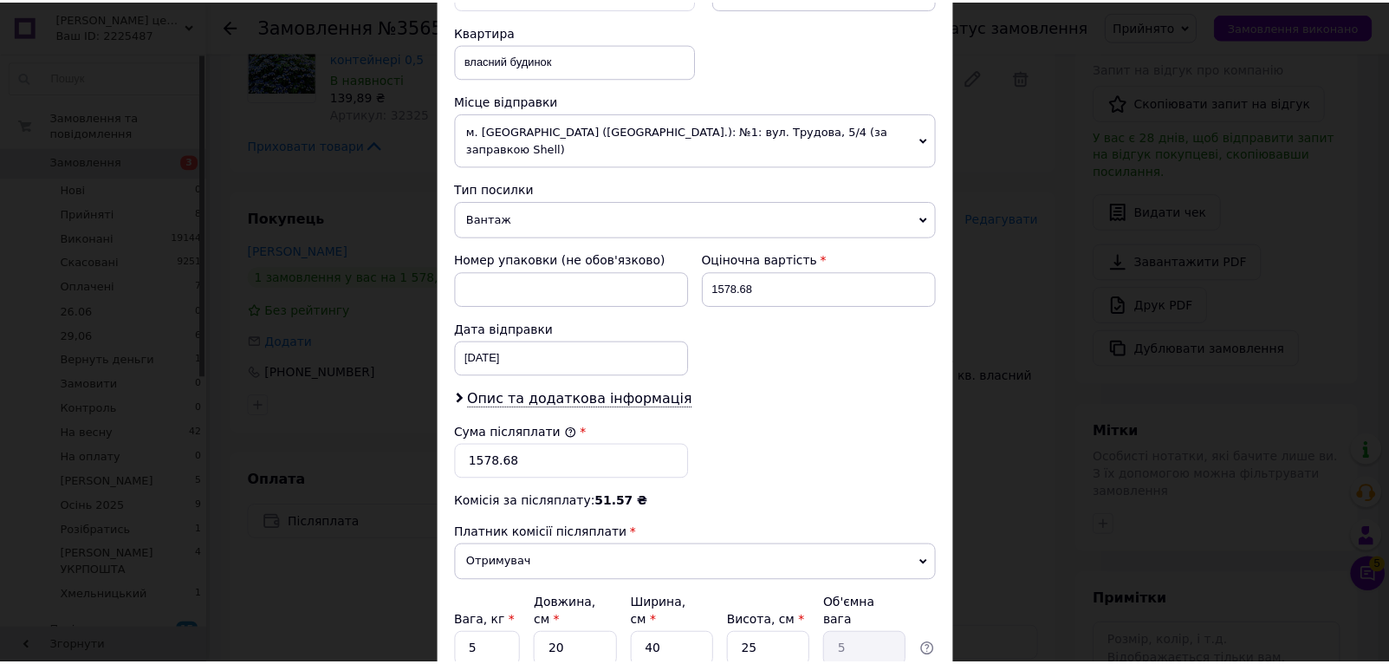
scroll to position [723, 0]
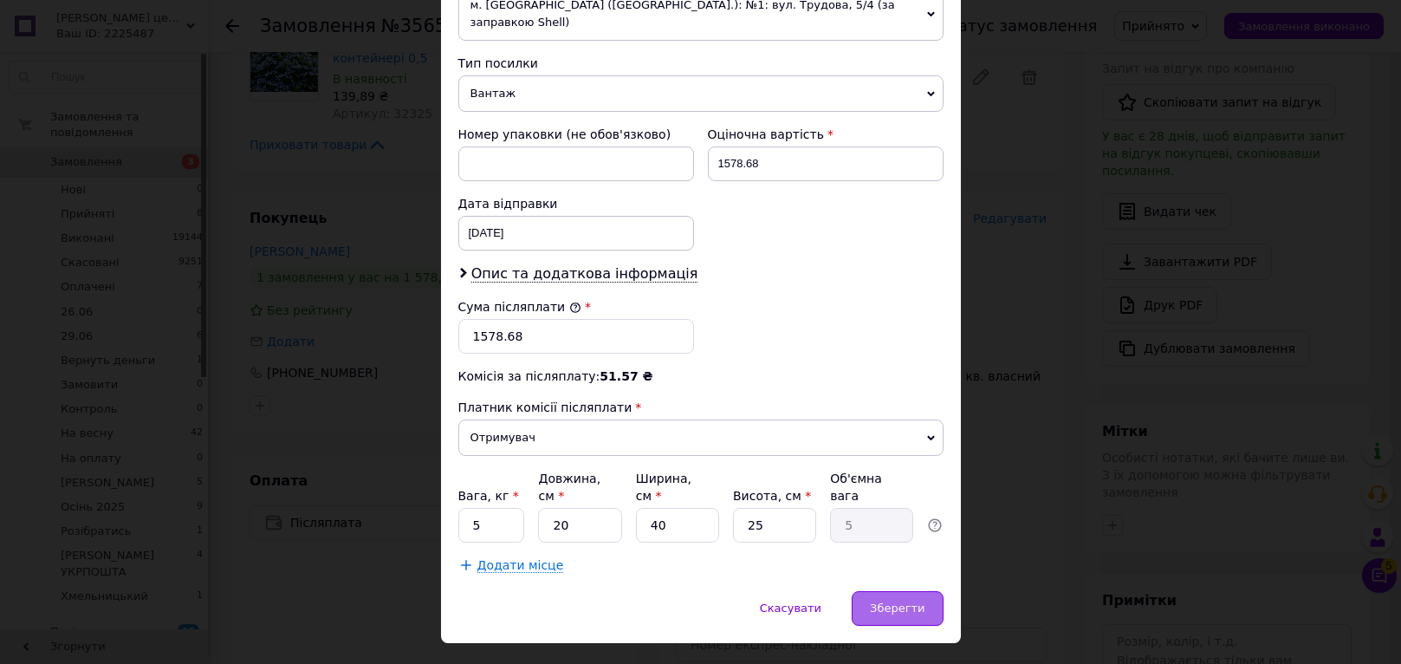
type input "[PERSON_NAME]"
click at [907, 601] on span "Зберегти" at bounding box center [897, 607] width 55 height 13
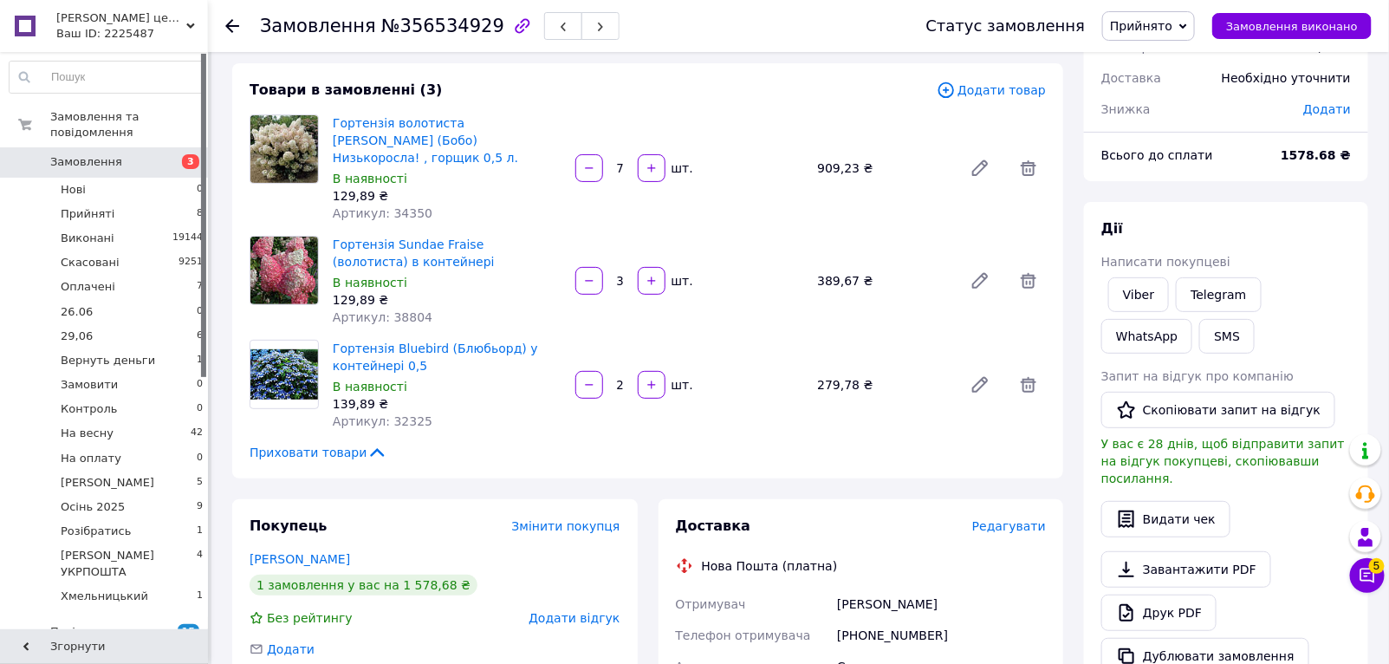
scroll to position [78, 0]
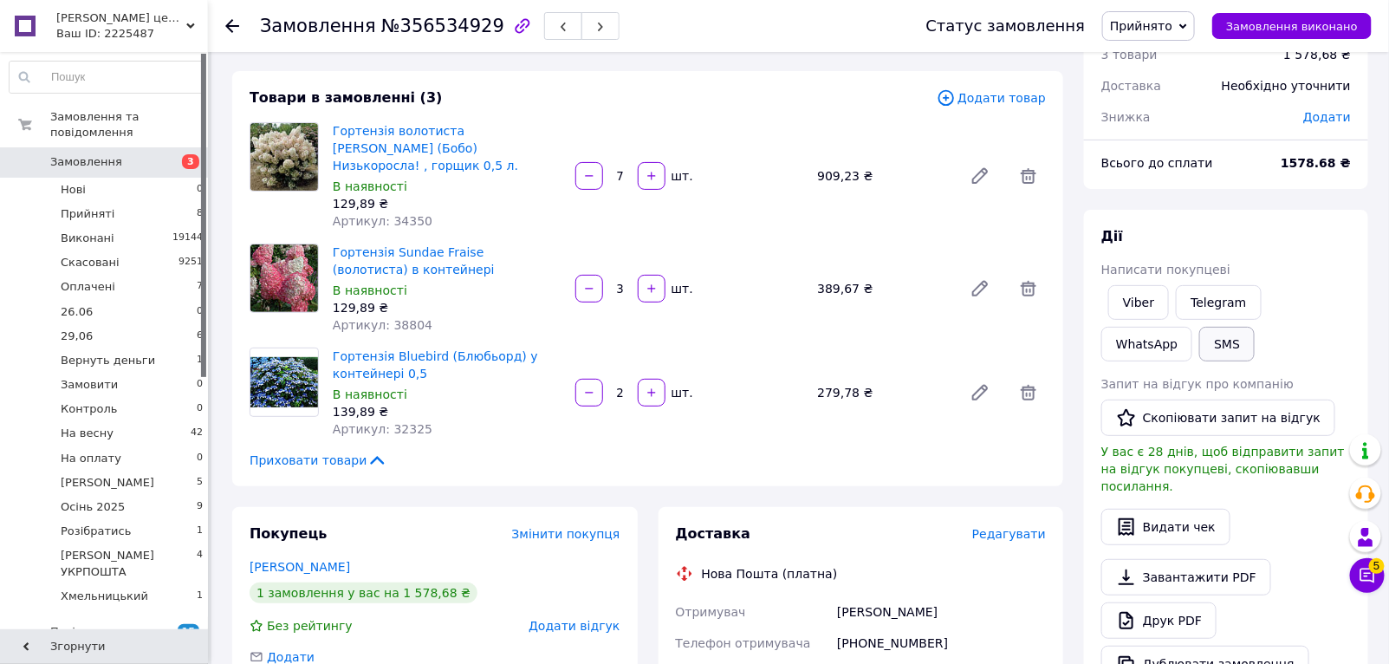
click at [1199, 342] on button "SMS" at bounding box center [1226, 344] width 55 height 35
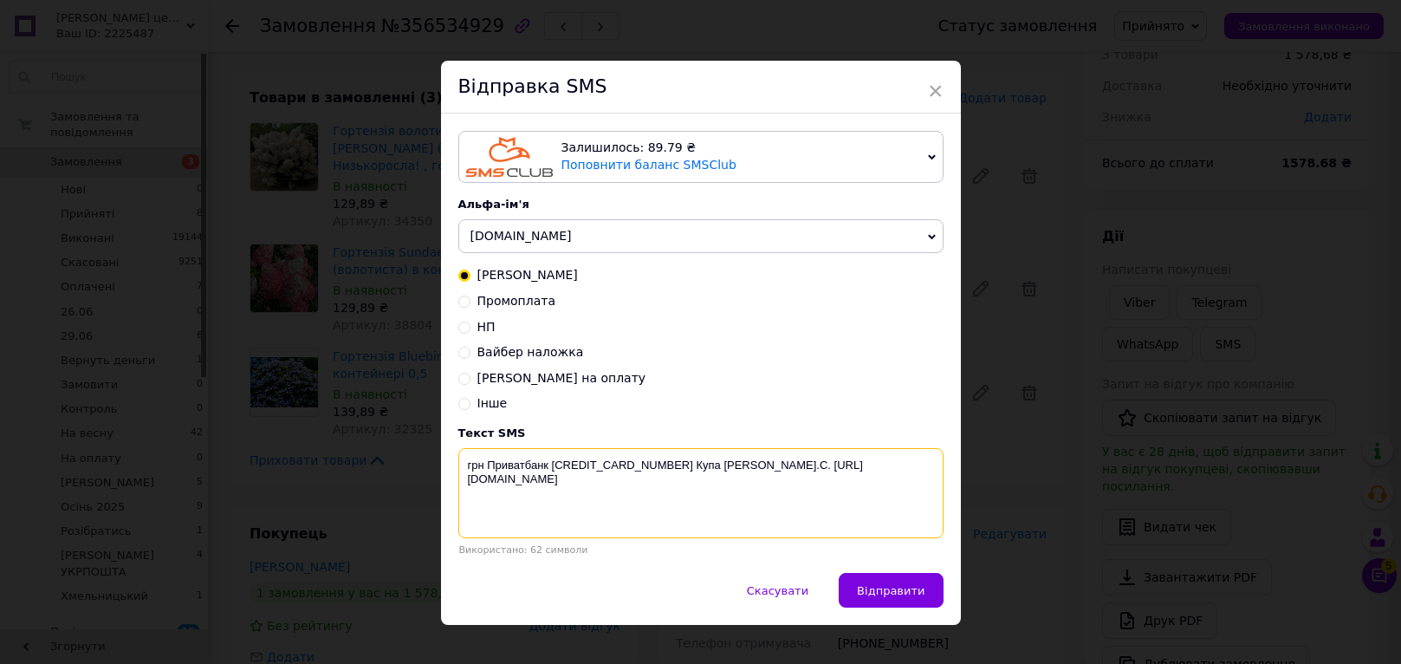
click at [461, 468] on textarea "грн Приватбанк [CREDIT_CARD_NUMBER] Купа [PERSON_NAME].С. [URL][DOMAIN_NAME]" at bounding box center [700, 493] width 485 height 90
drag, startPoint x: 462, startPoint y: 468, endPoint x: 728, endPoint y: 466, distance: 266.0
click at [728, 466] on textarea "1579 грн Приватбанк [CREDIT_CARD_NUMBER] Купа [PERSON_NAME].С. [URL][DOMAIN_NAM…" at bounding box center [700, 493] width 485 height 90
type textarea "1579 грн Приватбанк [CREDIT_CARD_NUMBER] Купа [PERSON_NAME].С. [URL][DOMAIN_NAM…"
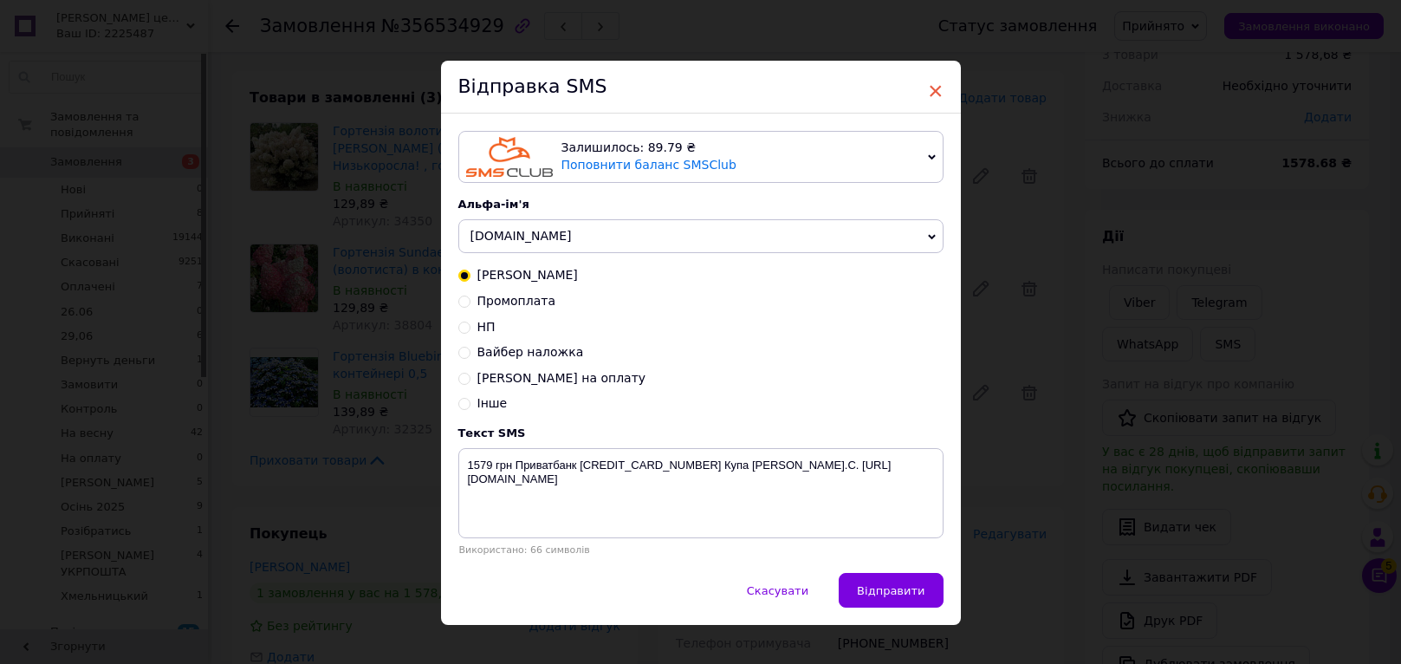
click at [933, 86] on span "×" at bounding box center [936, 90] width 16 height 29
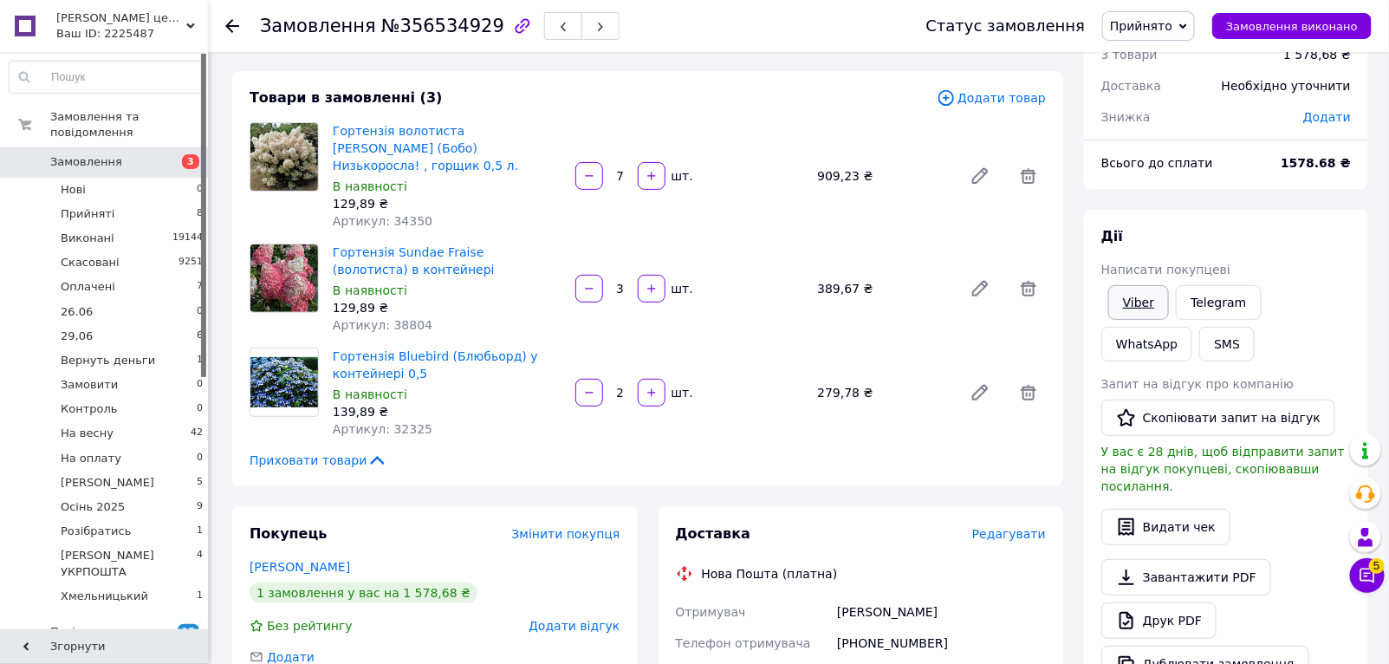
click at [1133, 295] on link "Viber" at bounding box center [1138, 302] width 61 height 35
click at [1161, 19] on span "Прийнято" at bounding box center [1141, 26] width 62 height 14
click at [1163, 134] on li "На оплату" at bounding box center [1193, 138] width 180 height 26
